Goal: Task Accomplishment & Management: Use online tool/utility

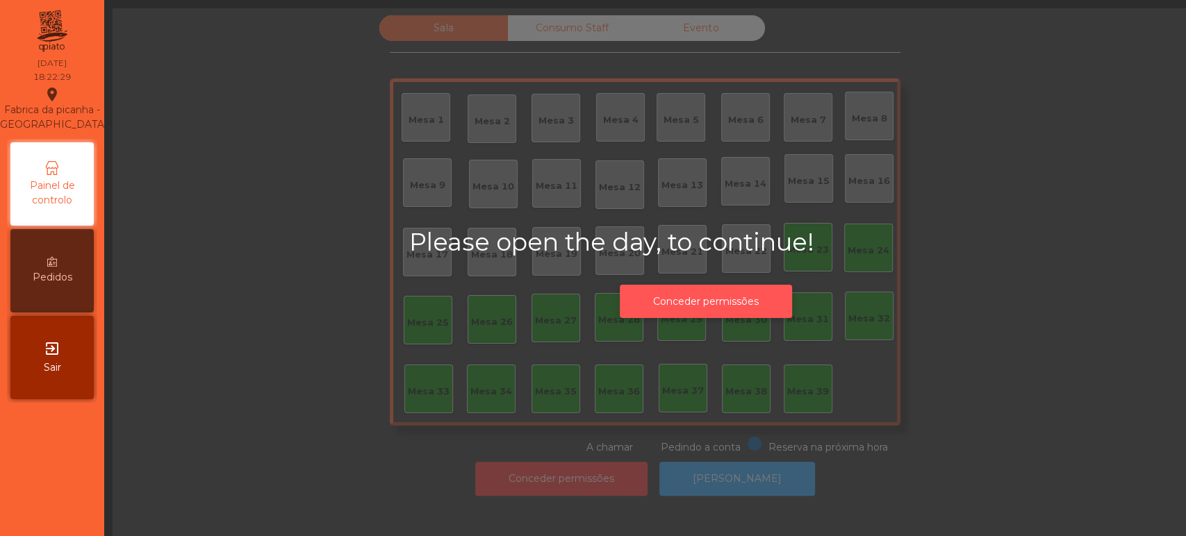
click at [739, 297] on button "Conceder permissões" at bounding box center [706, 302] width 172 height 34
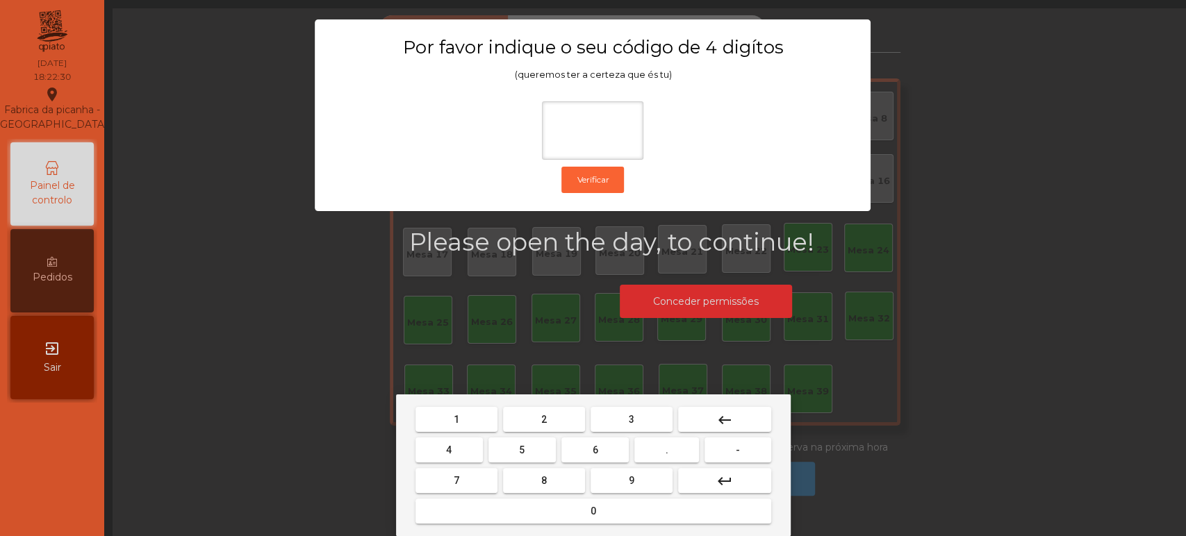
click at [457, 417] on span "1" at bounding box center [457, 419] width 6 height 11
click at [643, 408] on button "3" at bounding box center [632, 419] width 82 height 25
click at [522, 450] on span "5" at bounding box center [522, 450] width 6 height 11
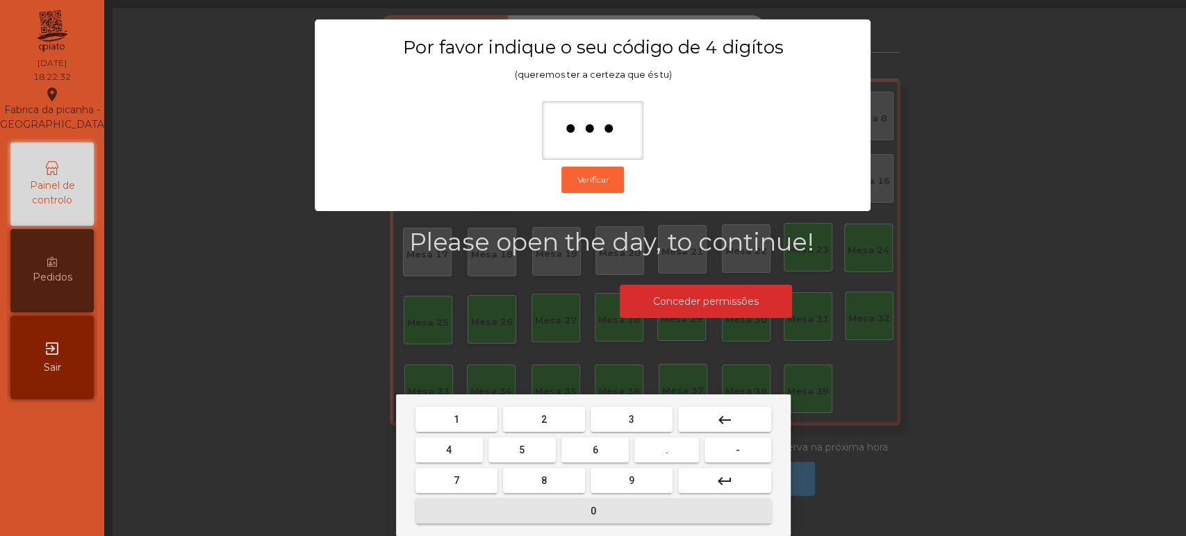
click at [593, 510] on span "0" at bounding box center [594, 511] width 6 height 11
type input "****"
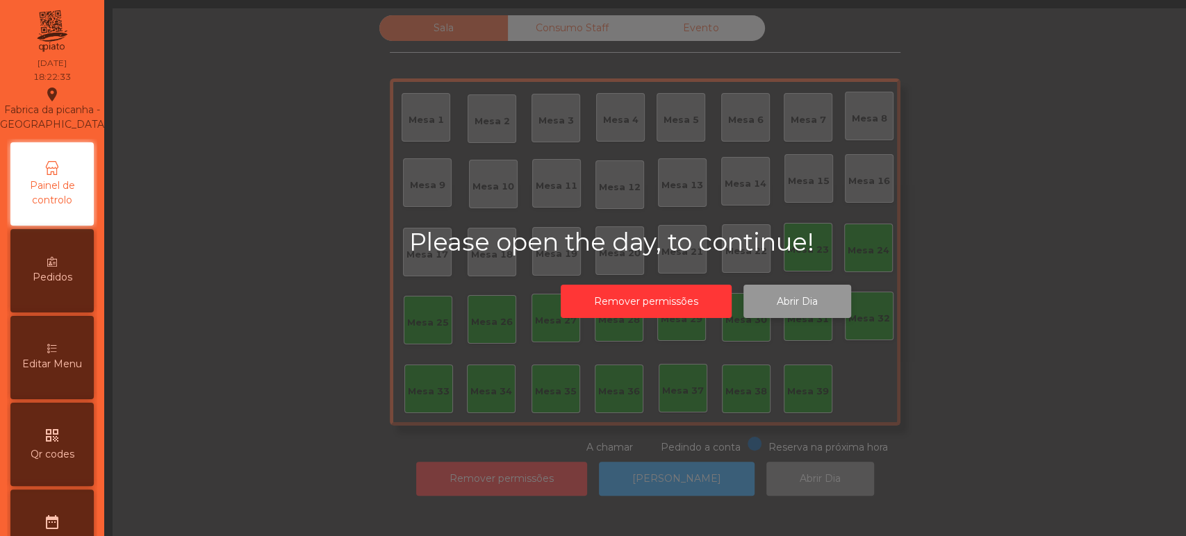
click at [817, 297] on button "Abrir Dia" at bounding box center [798, 302] width 108 height 34
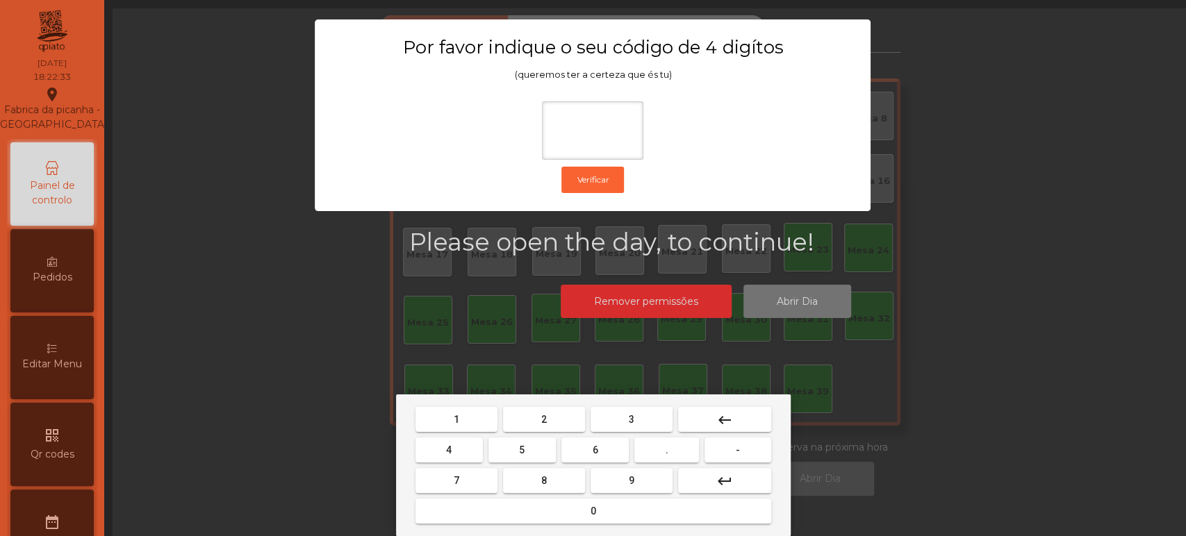
click at [474, 413] on button "1" at bounding box center [457, 419] width 82 height 25
click at [631, 419] on span "3" at bounding box center [632, 419] width 6 height 11
click at [541, 452] on button "5" at bounding box center [522, 450] width 67 height 25
click at [593, 511] on span "0" at bounding box center [594, 511] width 6 height 11
type input "****"
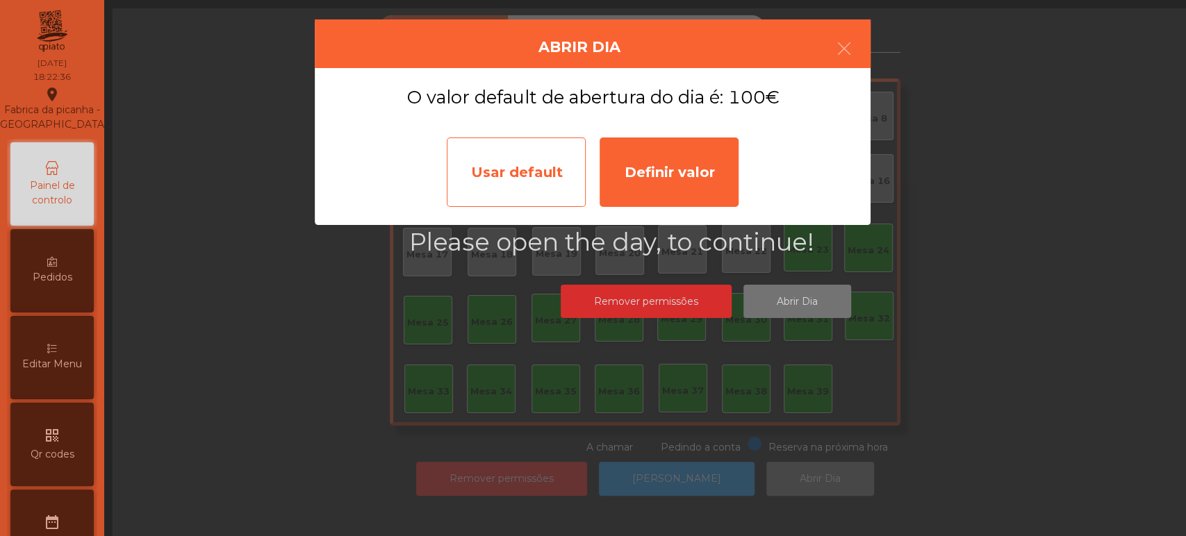
click at [538, 160] on div "Usar default" at bounding box center [516, 172] width 139 height 69
